Goal: Navigation & Orientation: Go to known website

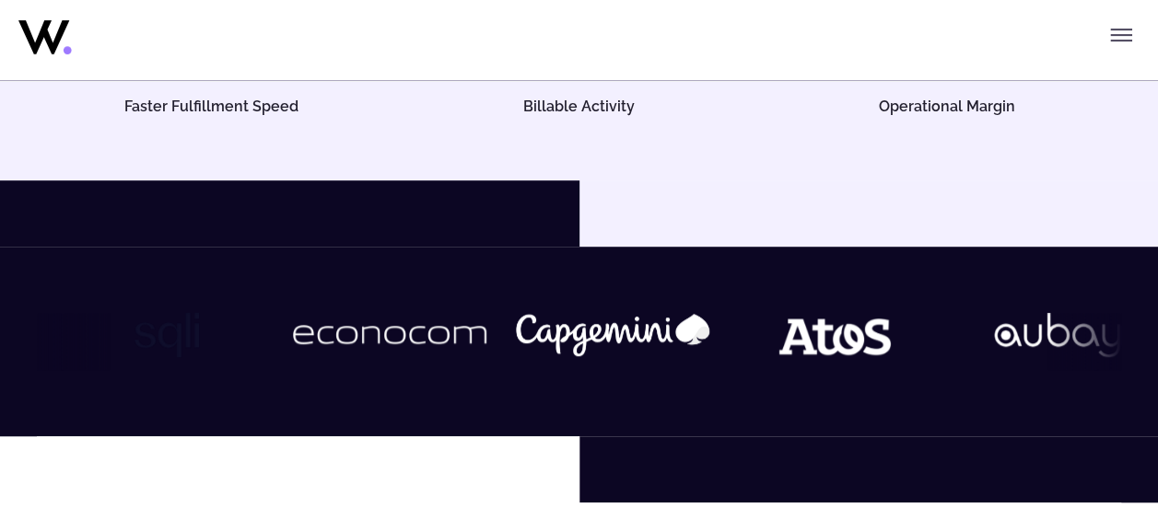
scroll to position [419, 0]
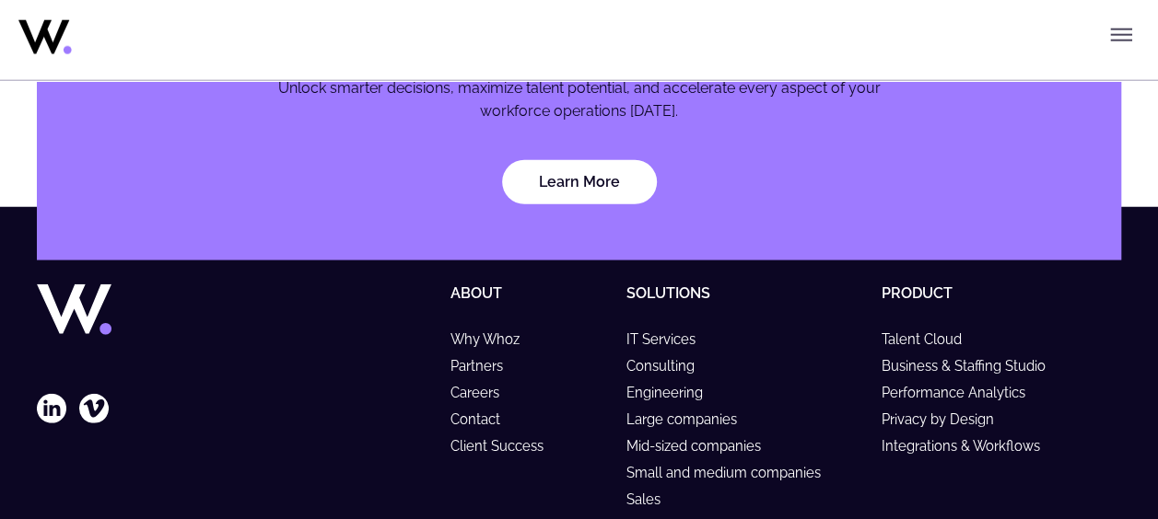
scroll to position [5841, 0]
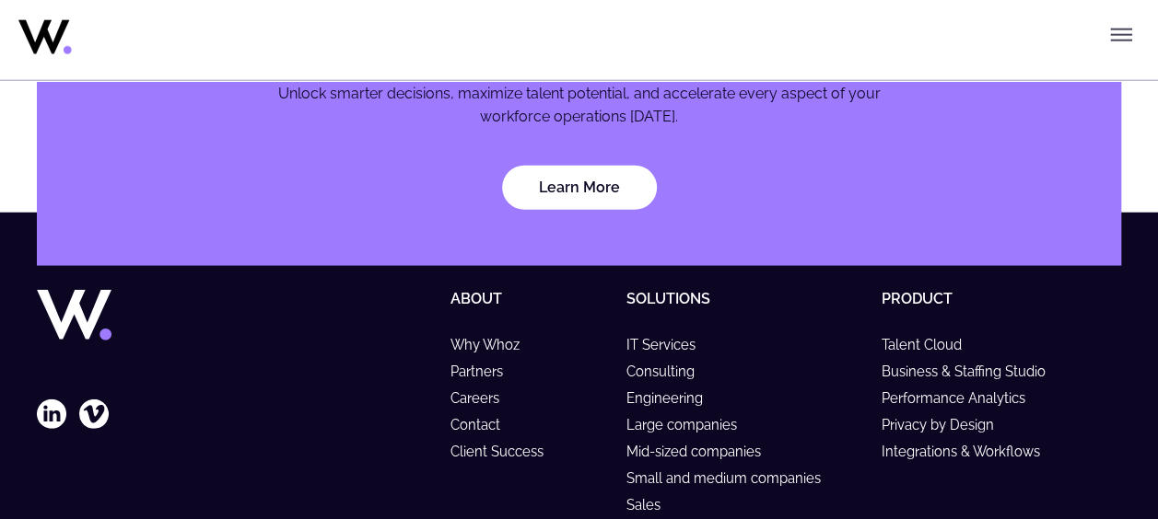
click at [1124, 19] on button "Toggle menu" at bounding box center [1120, 35] width 37 height 37
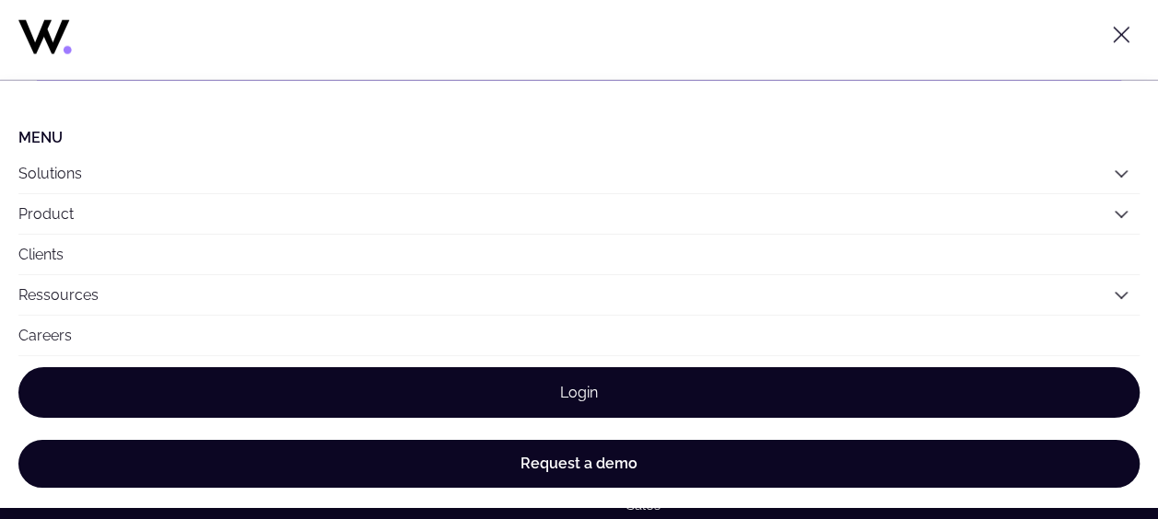
click at [631, 404] on link "Login" at bounding box center [578, 392] width 1121 height 51
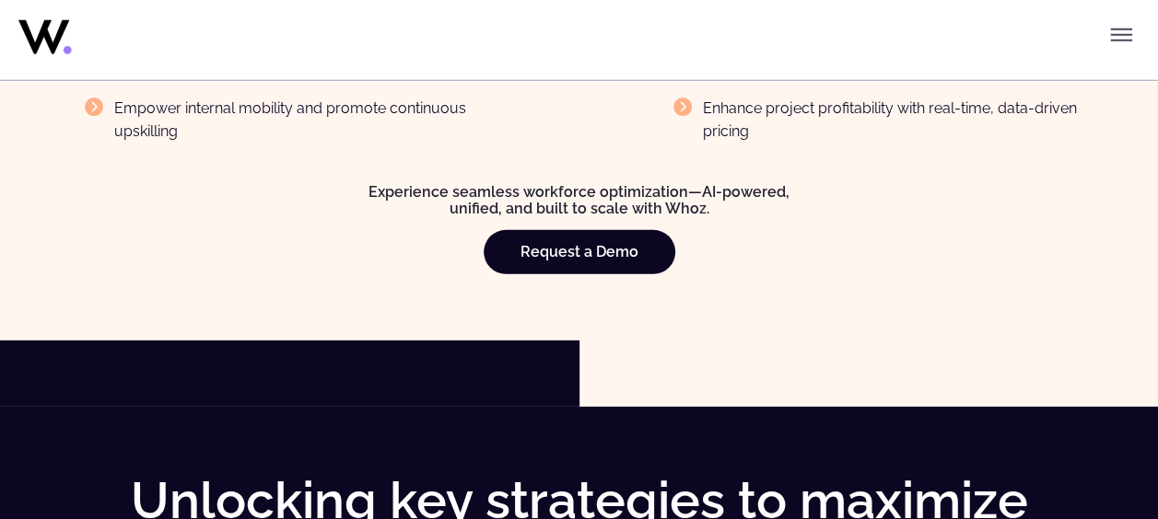
scroll to position [2603, 0]
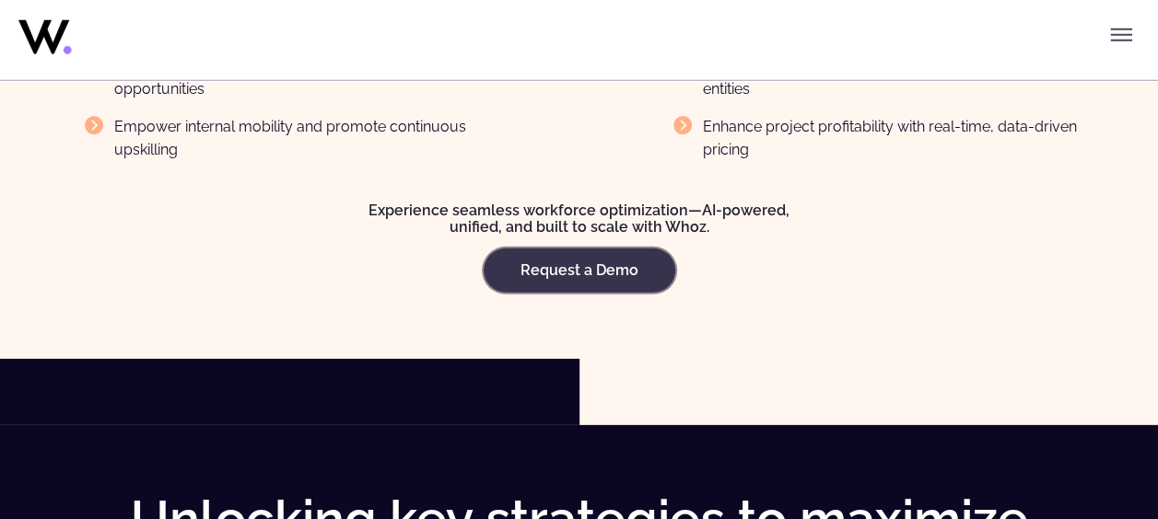
click at [554, 279] on link "Request a Demo" at bounding box center [580, 271] width 192 height 44
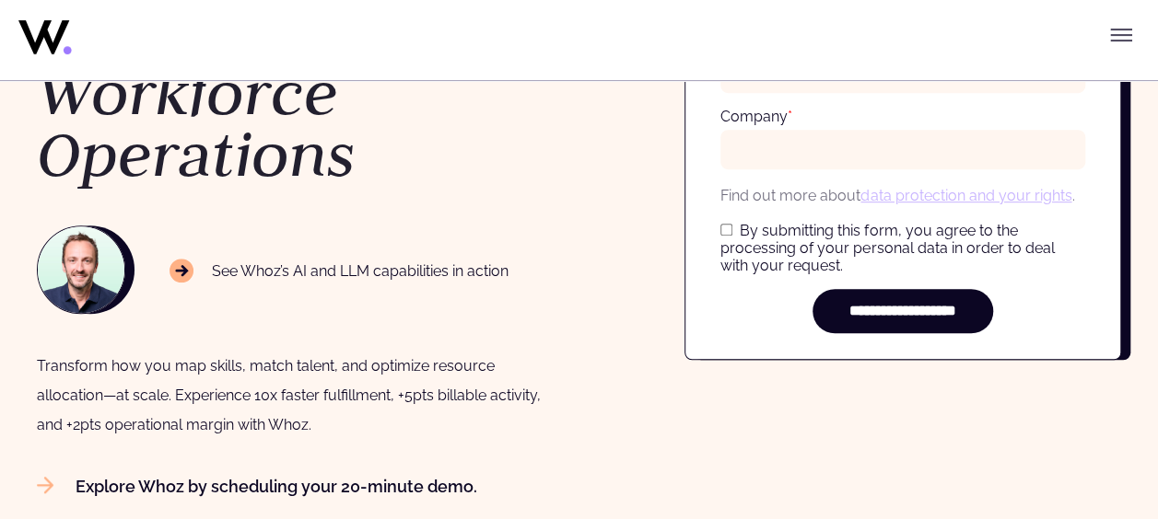
scroll to position [440, 0]
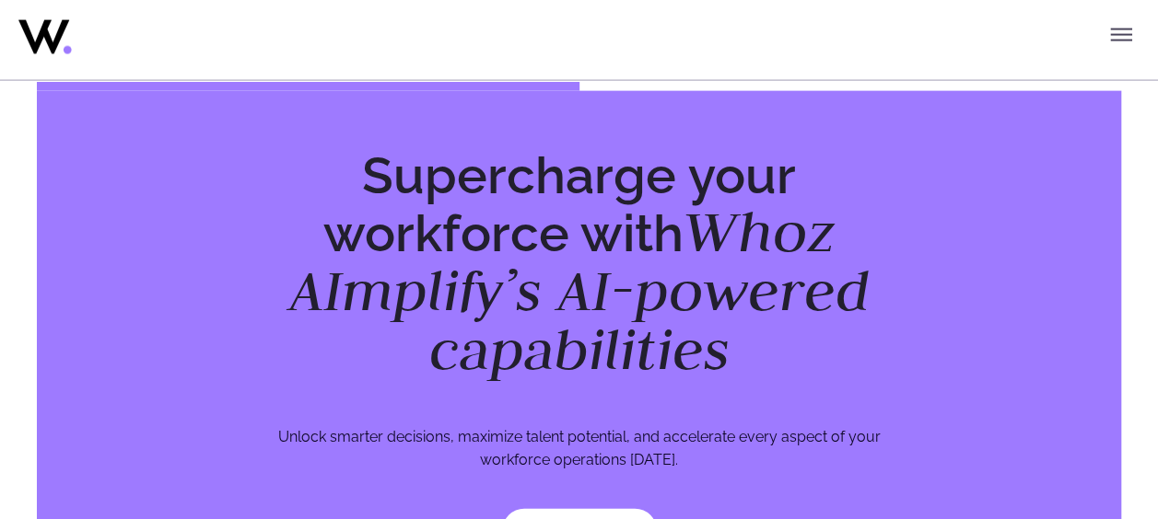
scroll to position [5498, 0]
click at [1118, 36] on icon "Toggle menu" at bounding box center [1121, 35] width 22 height 22
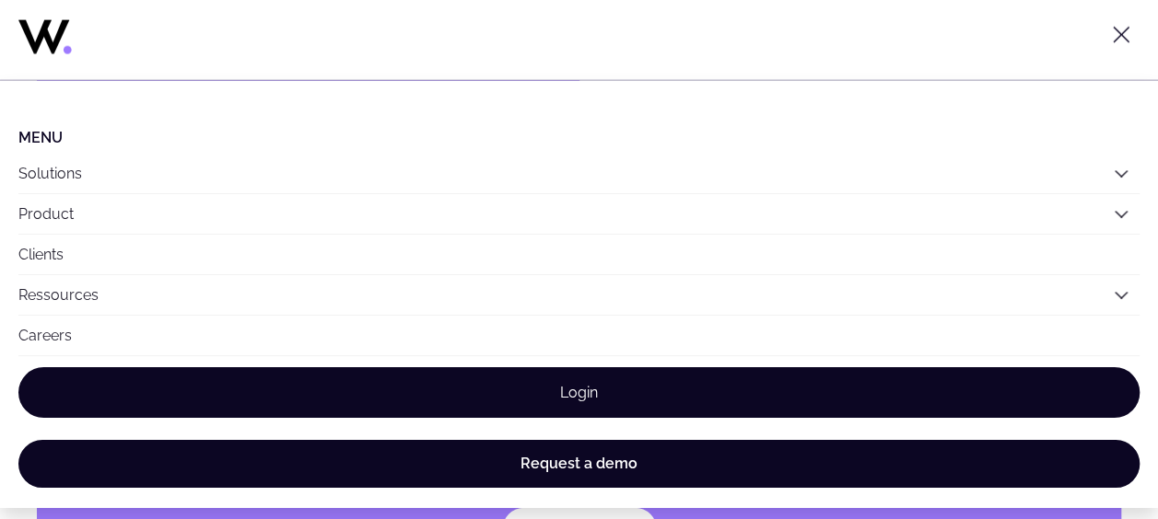
click at [429, 378] on link "Login" at bounding box center [578, 392] width 1121 height 51
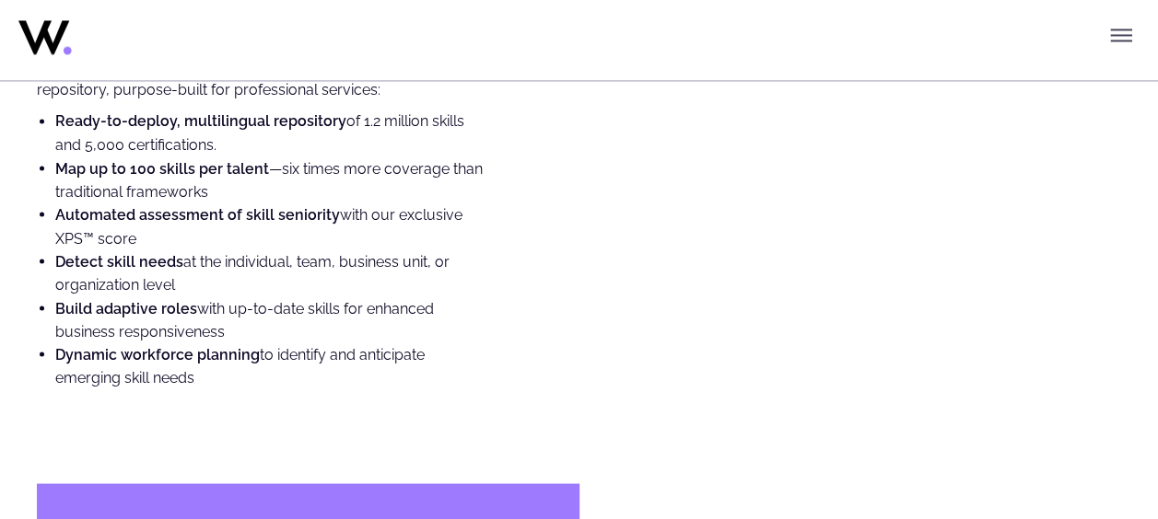
scroll to position [5038, 0]
click at [1118, 37] on icon "Toggle menu" at bounding box center [1121, 35] width 22 height 22
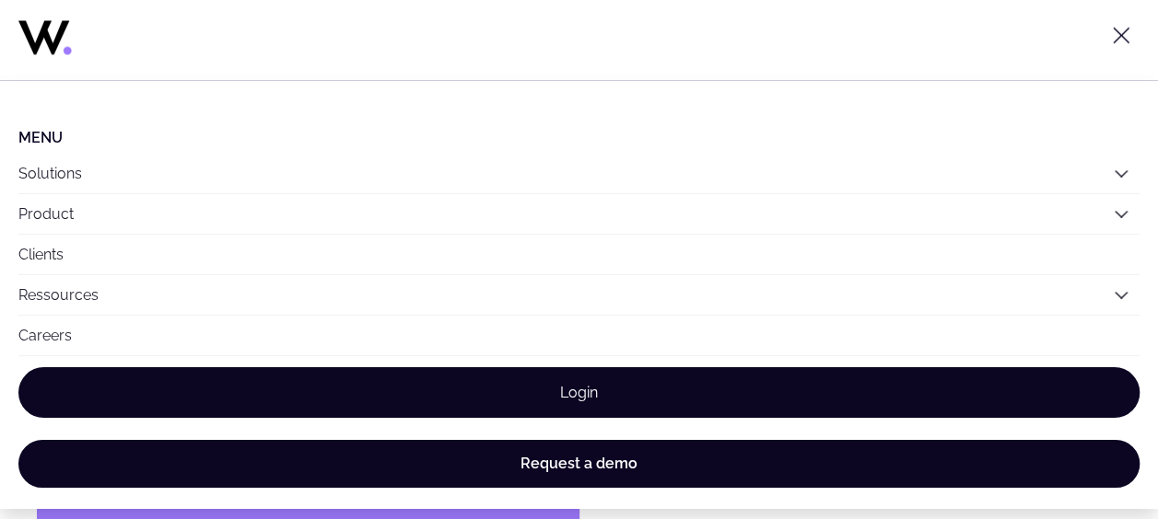
click at [582, 383] on link "Login" at bounding box center [578, 392] width 1121 height 51
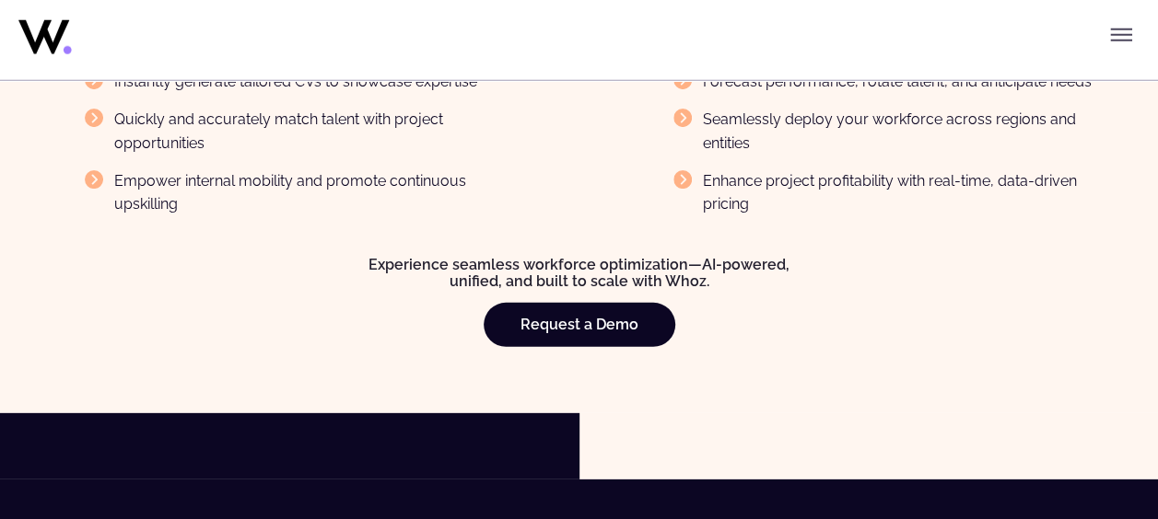
scroll to position [2695, 0]
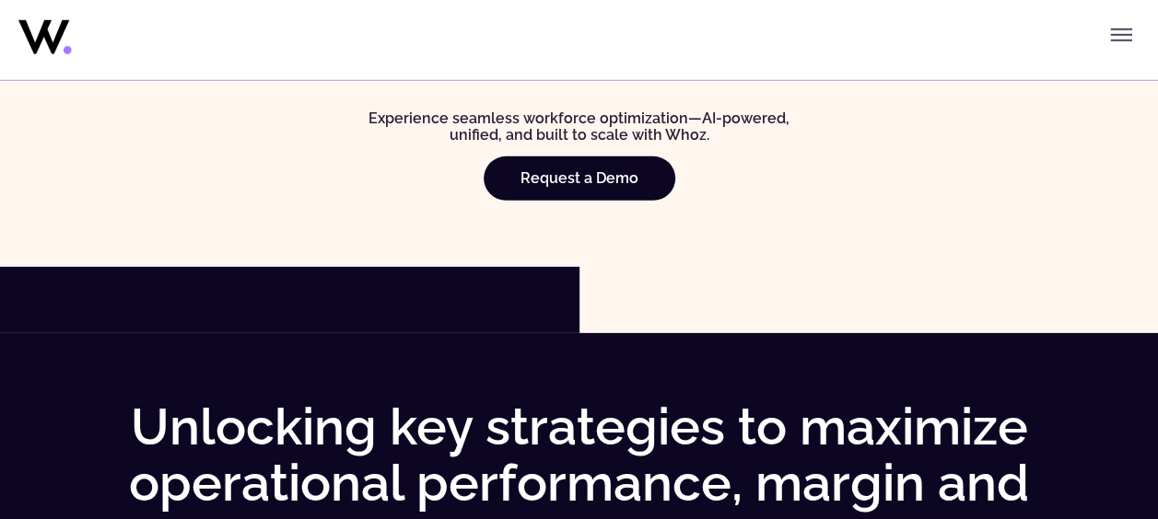
click at [1110, 26] on icon "Toggle menu" at bounding box center [1121, 35] width 22 height 22
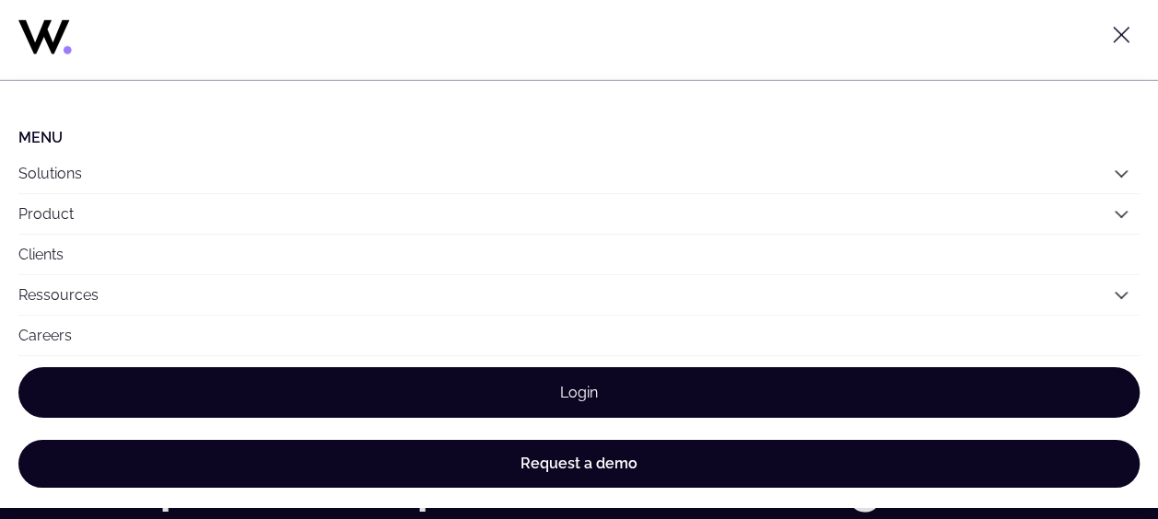
click at [379, 376] on link "Login" at bounding box center [578, 392] width 1121 height 51
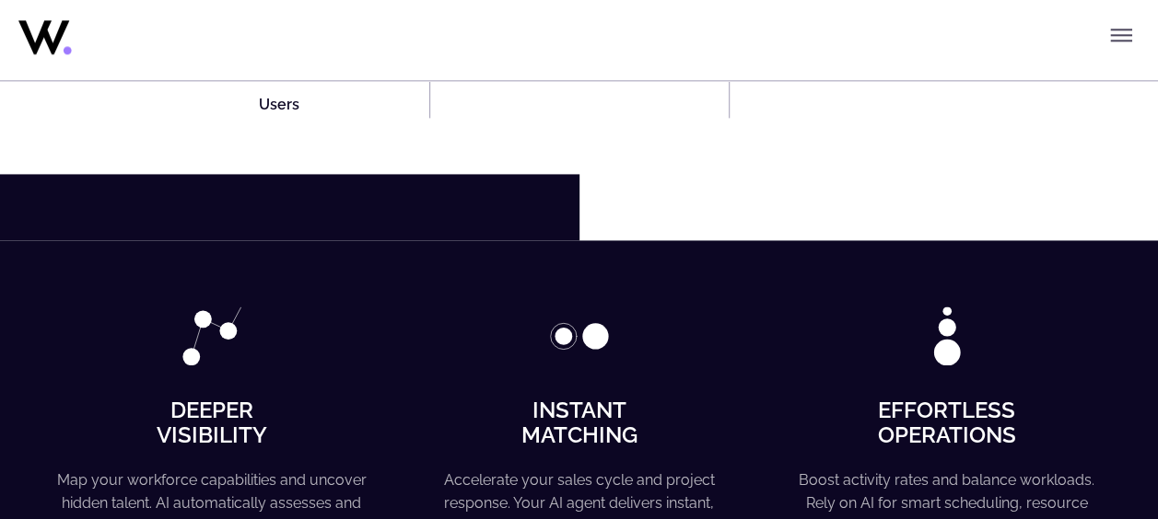
click at [1122, 30] on icon "Toggle menu" at bounding box center [1121, 35] width 22 height 22
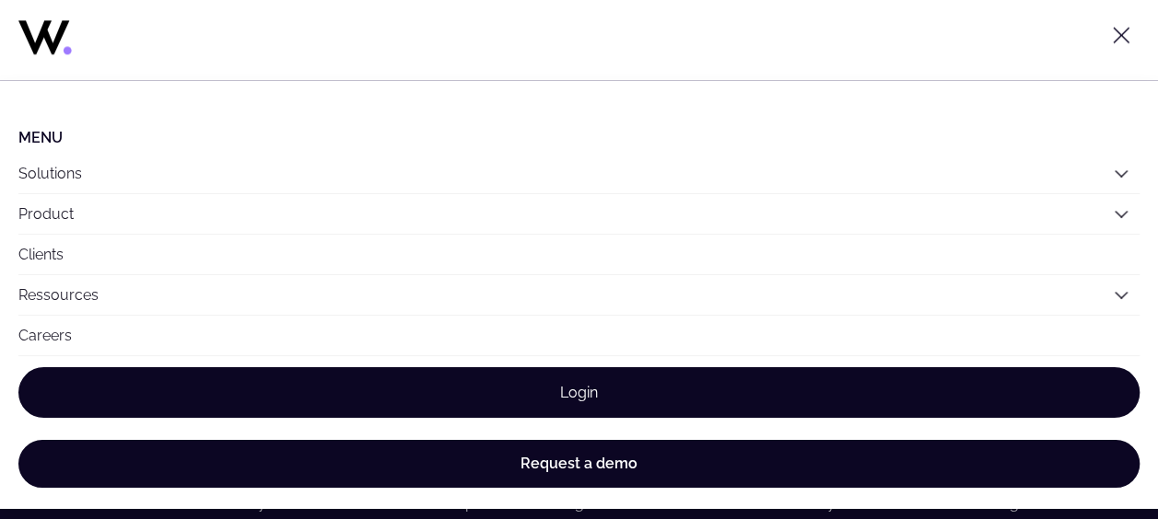
click at [674, 381] on link "Login" at bounding box center [578, 392] width 1121 height 51
